Goal: Find specific page/section: Find specific page/section

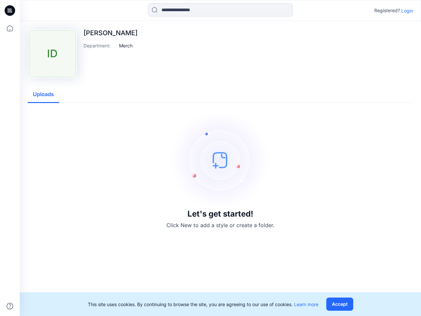
click at [211, 158] on img at bounding box center [220, 160] width 99 height 99
click at [10, 11] on icon at bounding box center [11, 11] width 3 height 0
click at [10, 28] on icon at bounding box center [10, 28] width 14 height 14
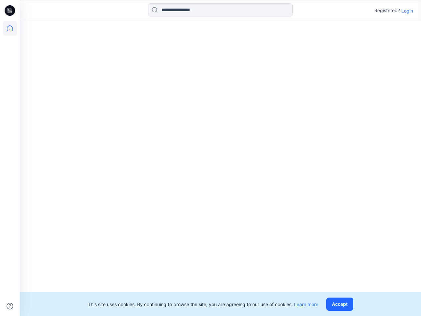
click at [10, 306] on icon at bounding box center [10, 306] width 7 height 7
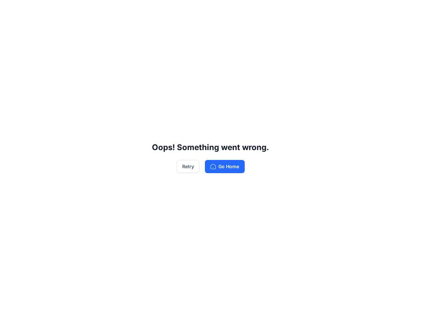
click at [407, 11] on div "Oops! Something went wrong. Retry Go Home" at bounding box center [210, 158] width 421 height 316
click at [126, 45] on div "Oops! Something went wrong. Retry Go Home" at bounding box center [210, 158] width 421 height 316
click at [43, 94] on div "Oops! Something went wrong. Retry Go Home" at bounding box center [210, 158] width 421 height 316
click at [341, 304] on div "Oops! Something went wrong. Retry Go Home" at bounding box center [210, 158] width 421 height 316
